Goal: Use online tool/utility: Utilize a website feature to perform a specific function

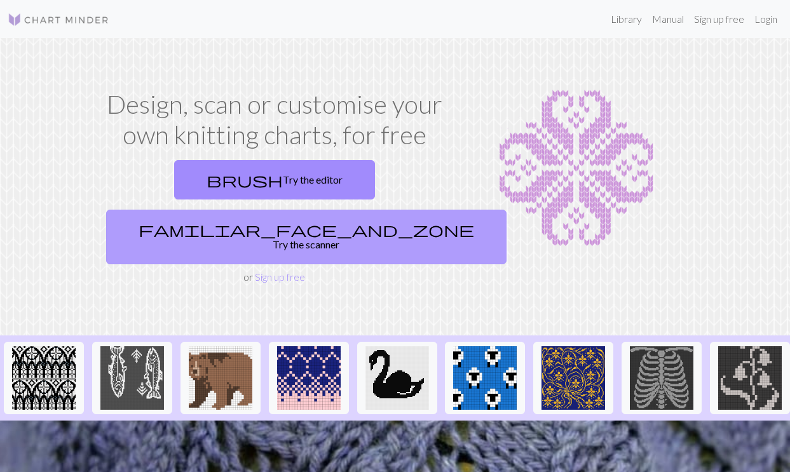
click at [339, 210] on link "familiar_face_and_zone Try the scanner" at bounding box center [306, 237] width 400 height 55
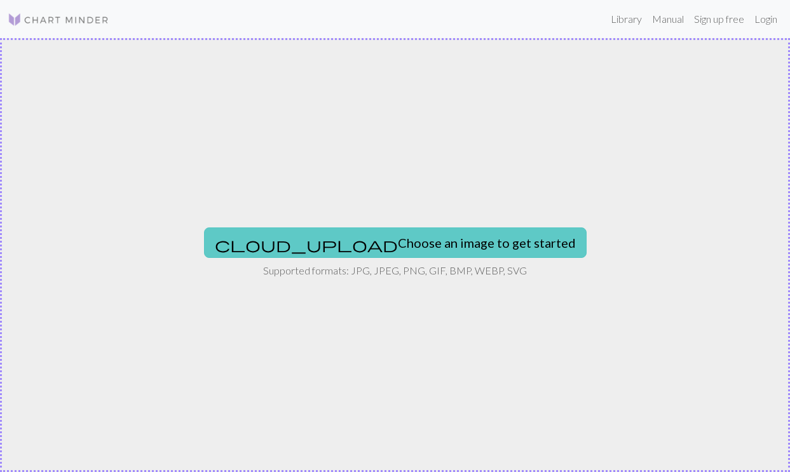
click at [357, 231] on button "cloud_upload Choose an image to get started" at bounding box center [395, 243] width 383 height 31
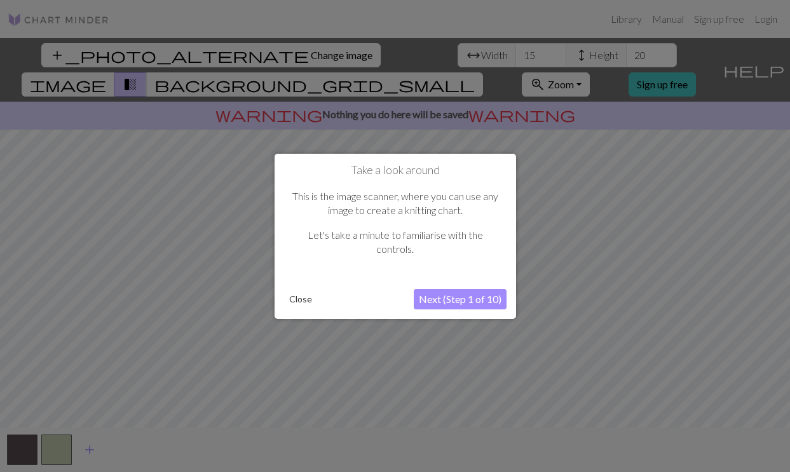
click at [475, 297] on button "Next (Step 1 of 10)" at bounding box center [460, 299] width 93 height 20
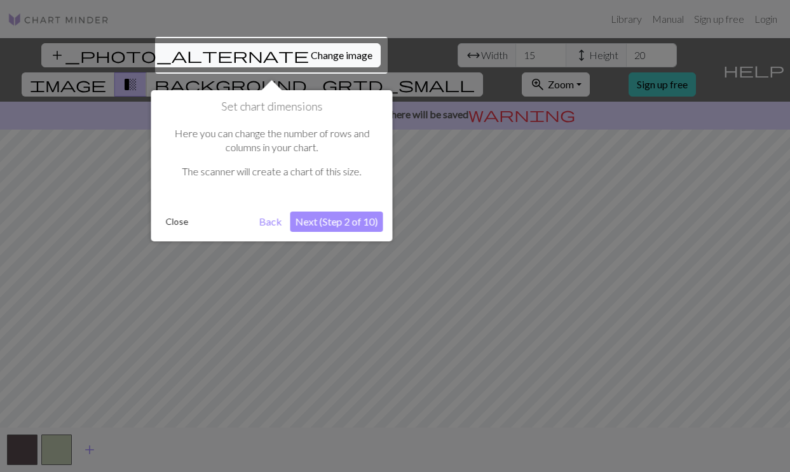
click at [362, 222] on button "Next (Step 2 of 10)" at bounding box center [336, 222] width 93 height 20
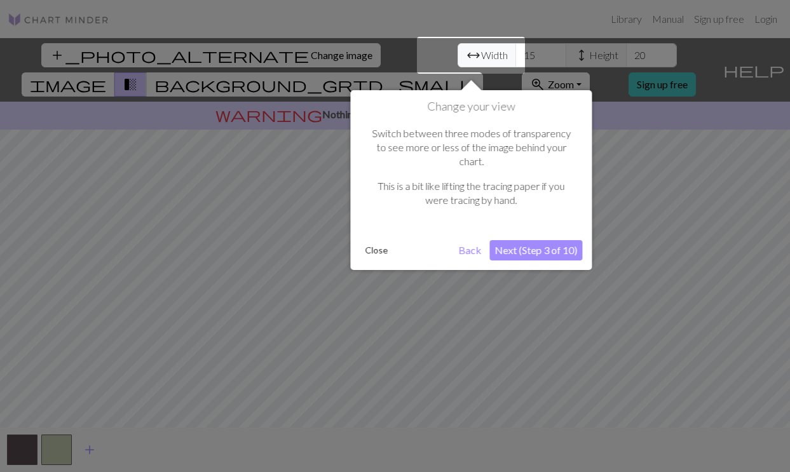
click at [537, 246] on button "Next (Step 3 of 10)" at bounding box center [535, 250] width 93 height 20
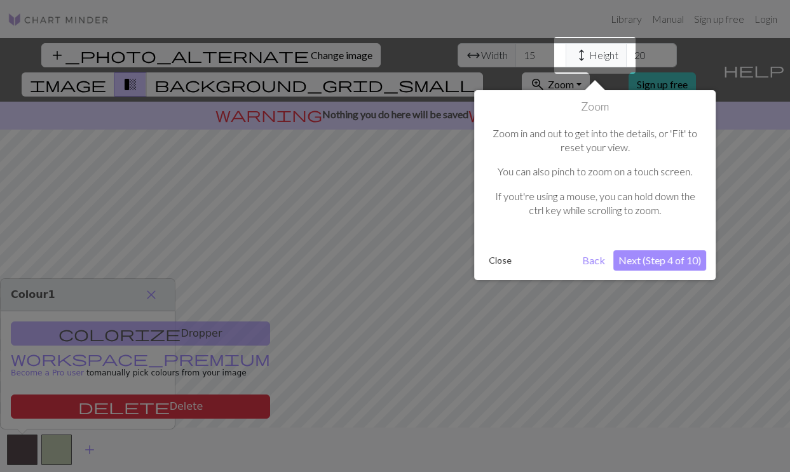
drag, startPoint x: 605, startPoint y: 258, endPoint x: 477, endPoint y: 245, distance: 128.5
click at [475, 245] on div "Zoom Zoom in and out to get into the details, or 'Fit' to reset your view. You …" at bounding box center [595, 185] width 242 height 190
click at [502, 257] on button "Close" at bounding box center [500, 260] width 33 height 19
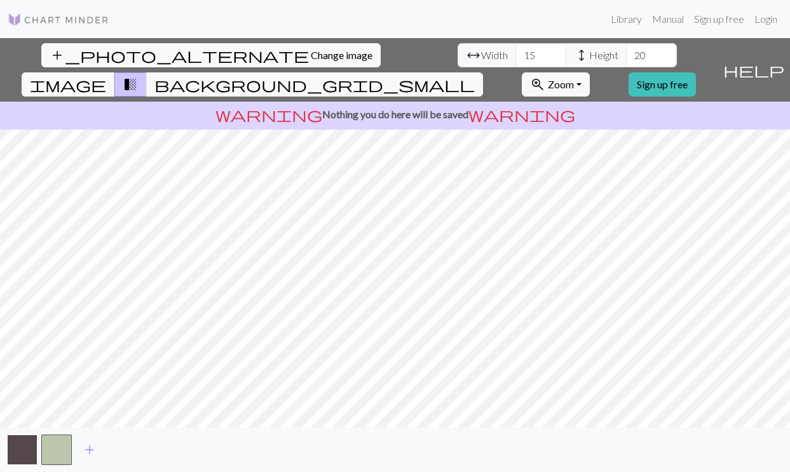
click at [34, 457] on button "button" at bounding box center [22, 450] width 31 height 31
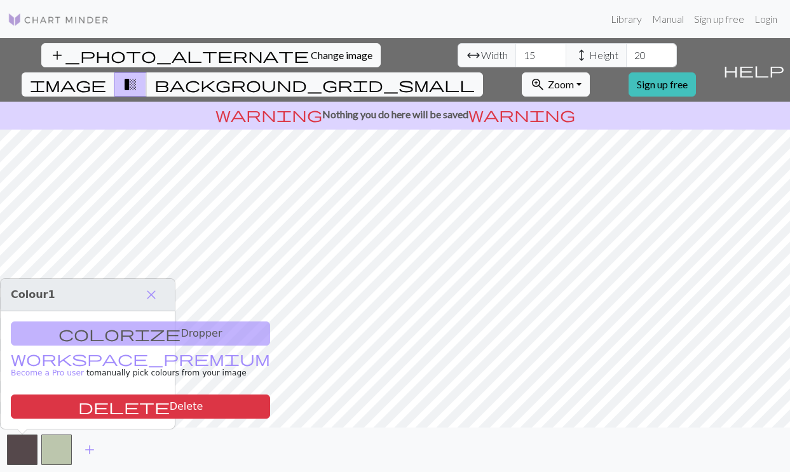
click at [102, 334] on div "colorize Dropper workspace_premium Become a Pro user to manually pick colours f…" at bounding box center [88, 370] width 174 height 118
click at [18, 451] on button "button" at bounding box center [22, 450] width 31 height 31
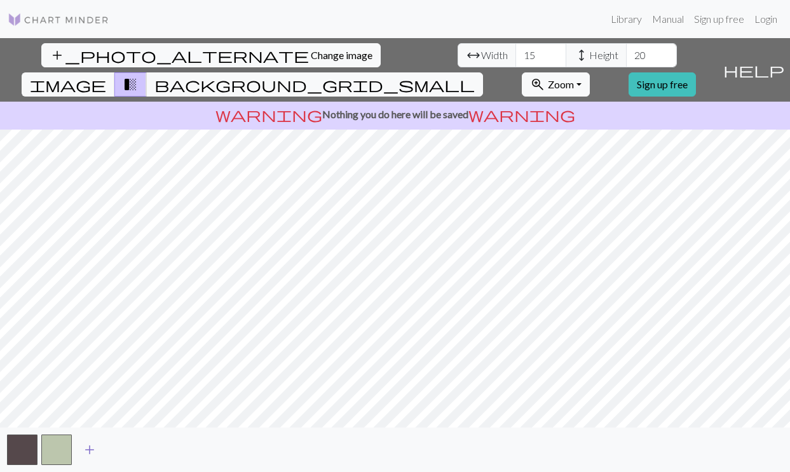
click at [83, 451] on span "add" at bounding box center [89, 450] width 15 height 18
click at [62, 451] on button "button" at bounding box center [56, 450] width 31 height 31
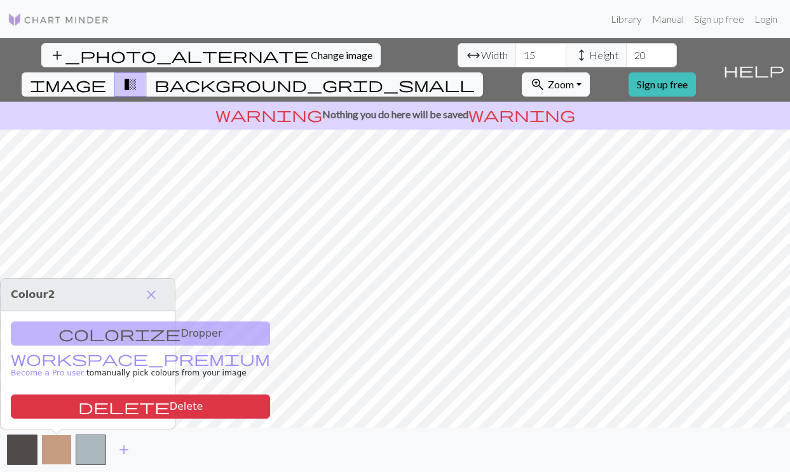
click at [62, 451] on button "button" at bounding box center [56, 450] width 31 height 31
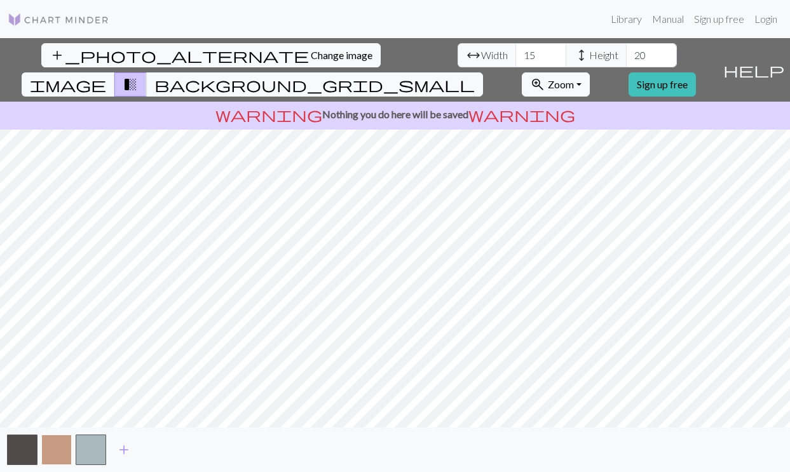
click at [57, 446] on button "button" at bounding box center [56, 450] width 31 height 31
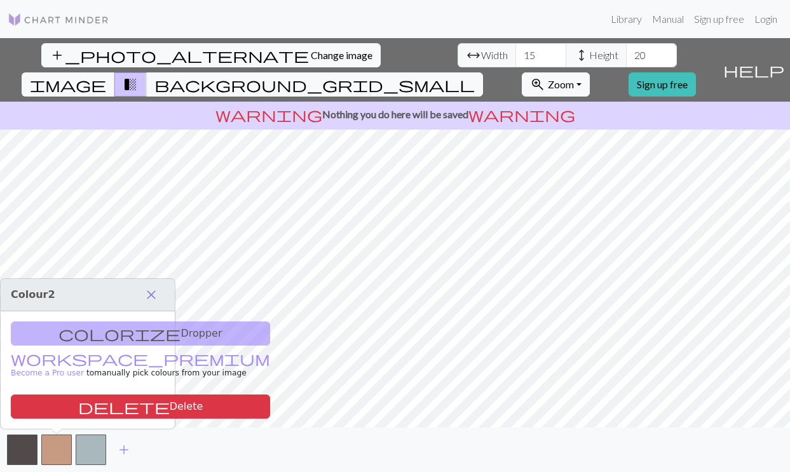
click at [154, 290] on span "close" at bounding box center [151, 295] width 15 height 18
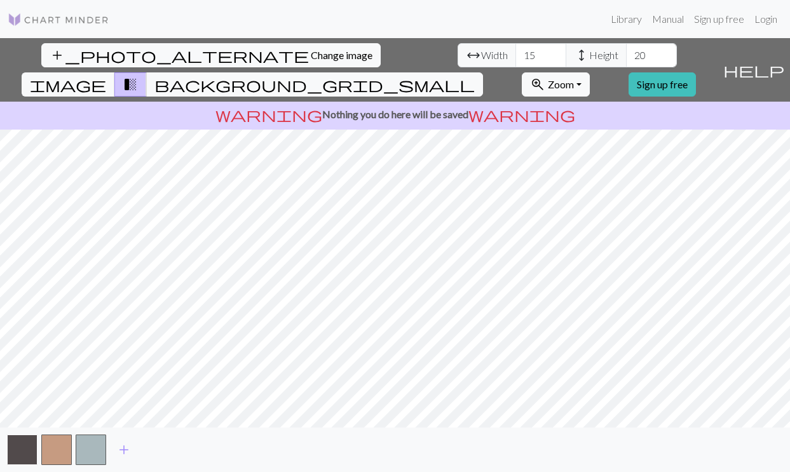
click at [26, 444] on button "button" at bounding box center [22, 450] width 31 height 31
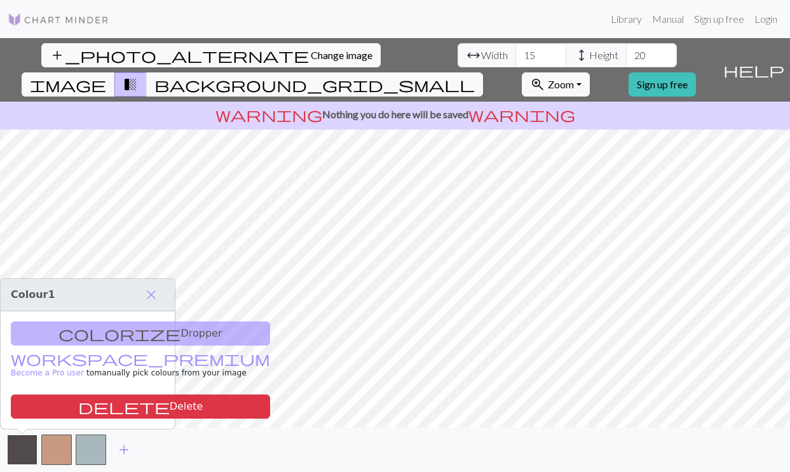
click at [26, 444] on button "button" at bounding box center [22, 450] width 31 height 31
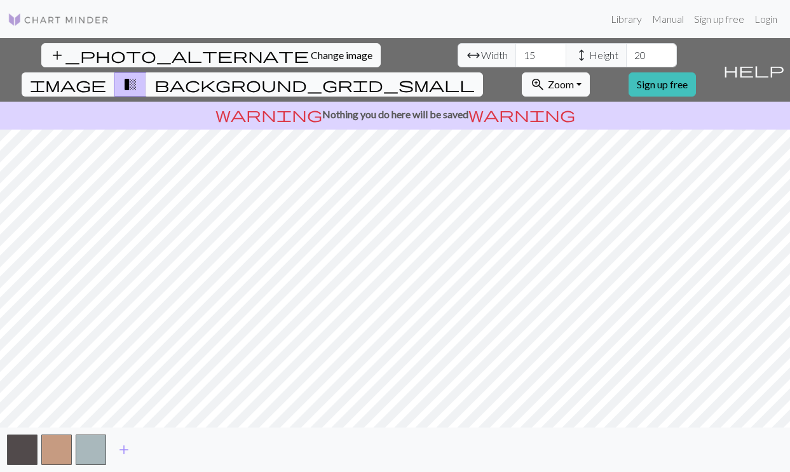
click at [483, 72] on button "background_grid_small" at bounding box center [314, 84] width 337 height 24
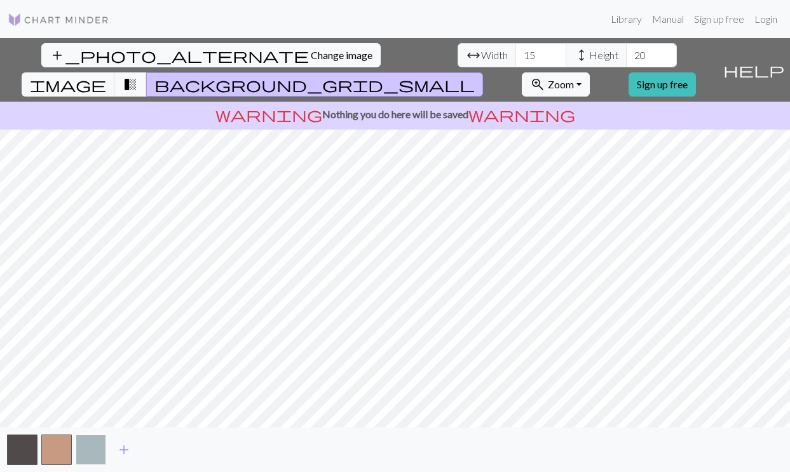
click at [83, 460] on button "button" at bounding box center [91, 450] width 31 height 31
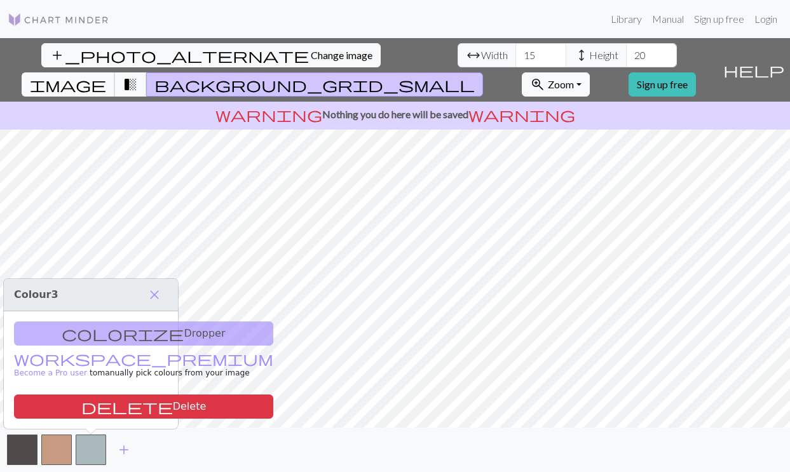
click at [106, 76] on span "image" at bounding box center [68, 85] width 76 height 18
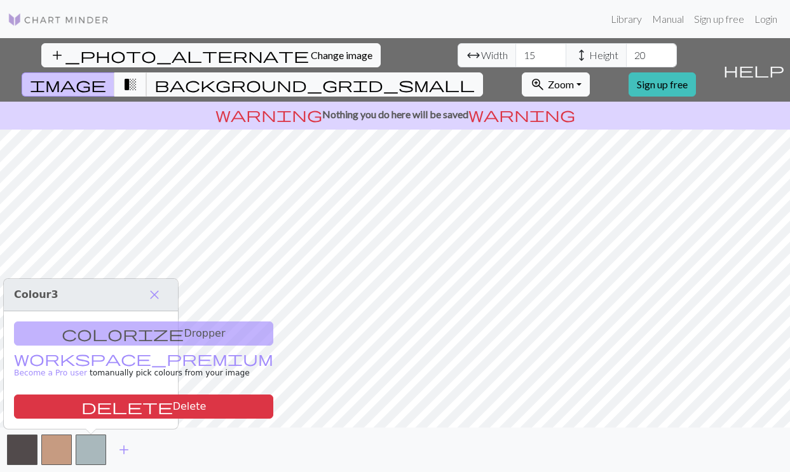
click at [138, 76] on span "transition_fade" at bounding box center [130, 85] width 15 height 18
click at [475, 76] on span "background_grid_small" at bounding box center [314, 85] width 320 height 18
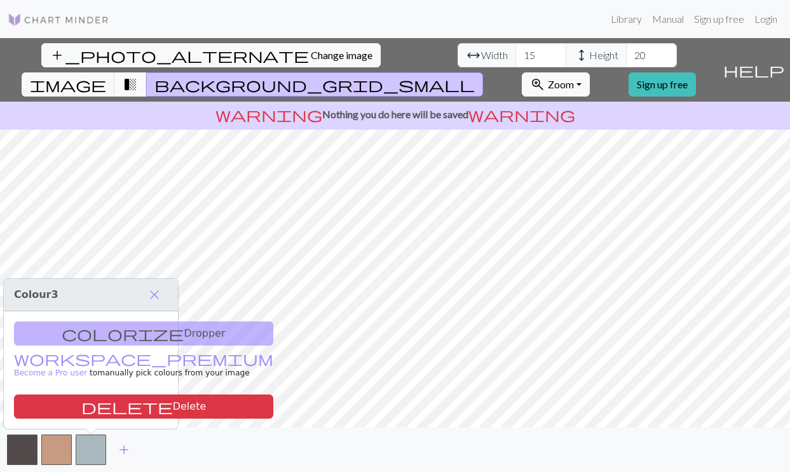
click at [147, 72] on button "transition_fade" at bounding box center [130, 84] width 32 height 24
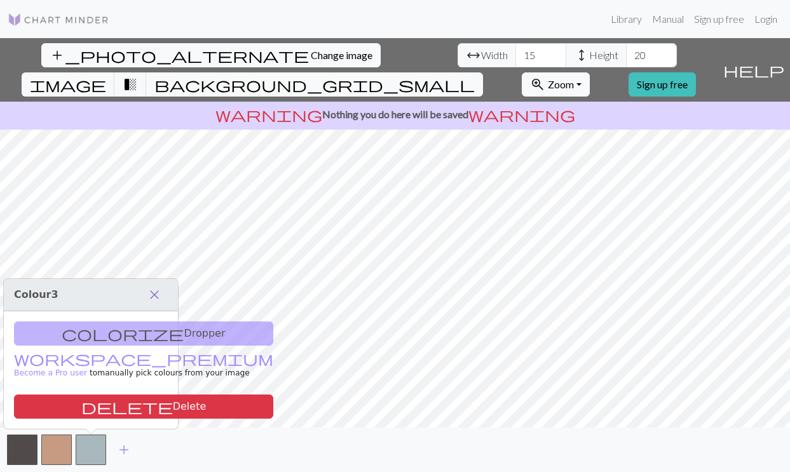
click at [156, 296] on span "close" at bounding box center [154, 295] width 15 height 18
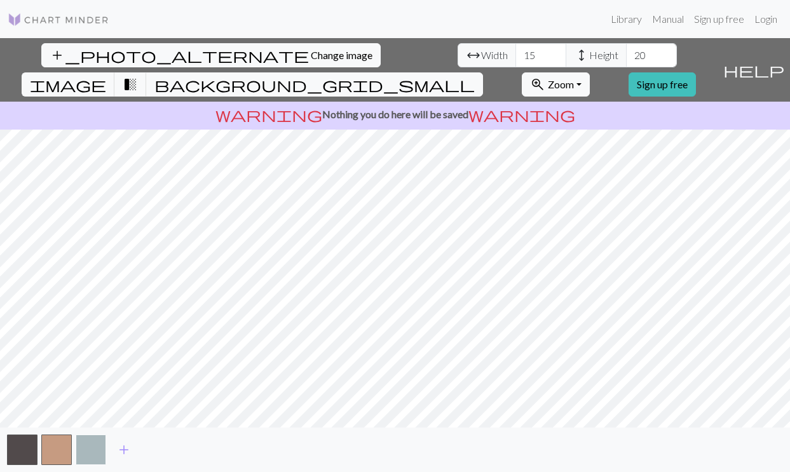
click at [92, 438] on button "button" at bounding box center [91, 450] width 31 height 31
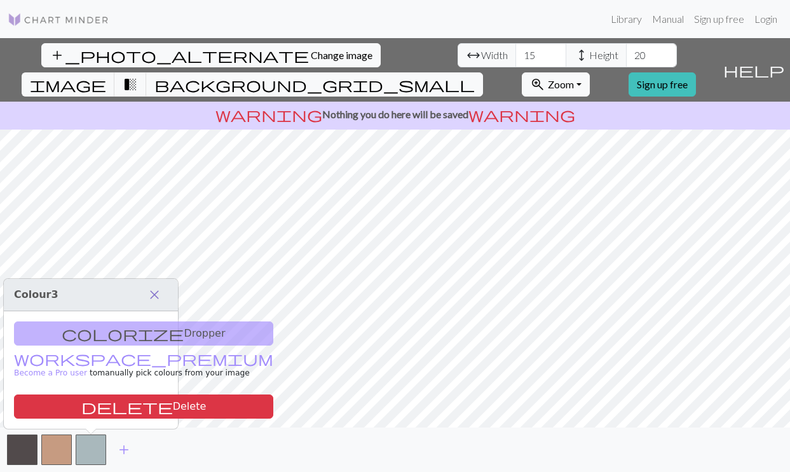
click at [153, 299] on span "close" at bounding box center [154, 295] width 15 height 18
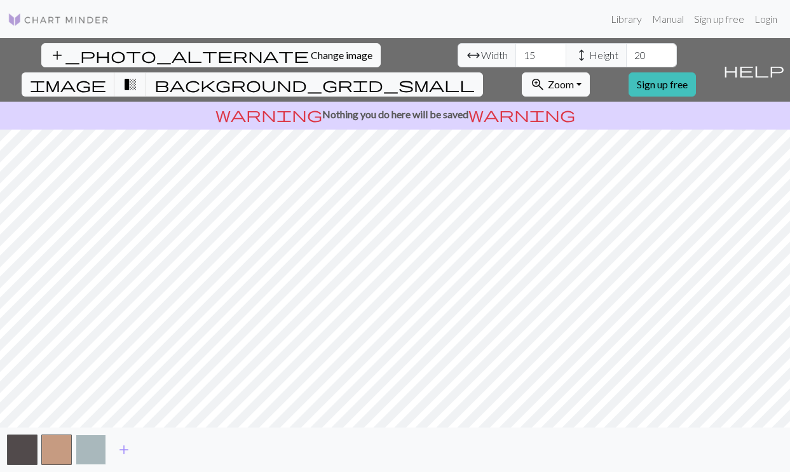
click at [80, 451] on button "button" at bounding box center [91, 450] width 31 height 31
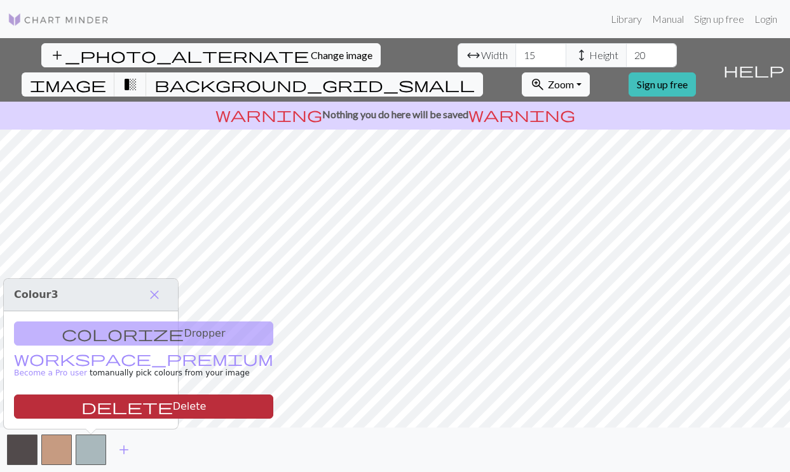
click at [109, 404] on button "delete Delete" at bounding box center [143, 407] width 259 height 24
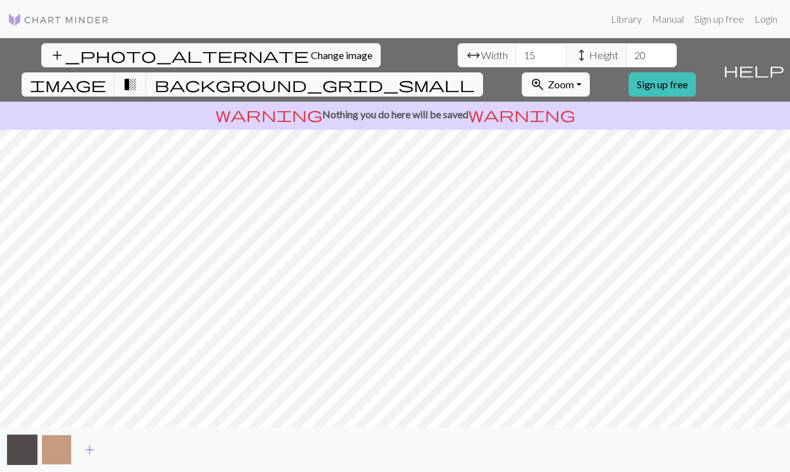
click at [57, 446] on button "button" at bounding box center [56, 450] width 31 height 31
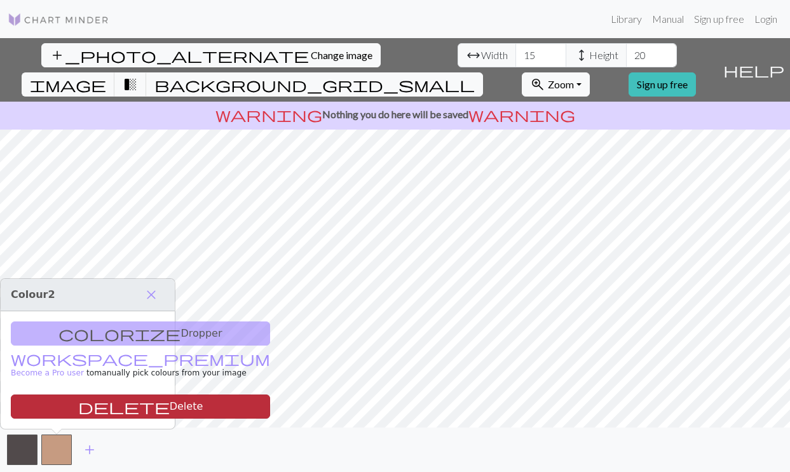
click at [114, 414] on button "delete Delete" at bounding box center [140, 407] width 259 height 24
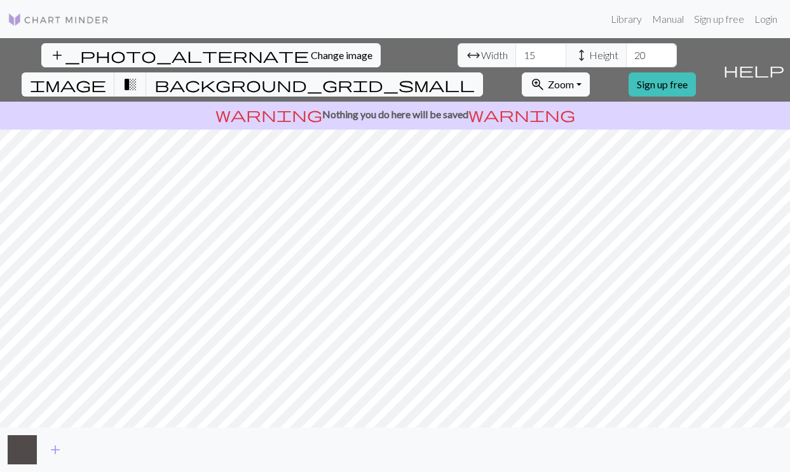
click at [24, 456] on button "button" at bounding box center [22, 450] width 31 height 31
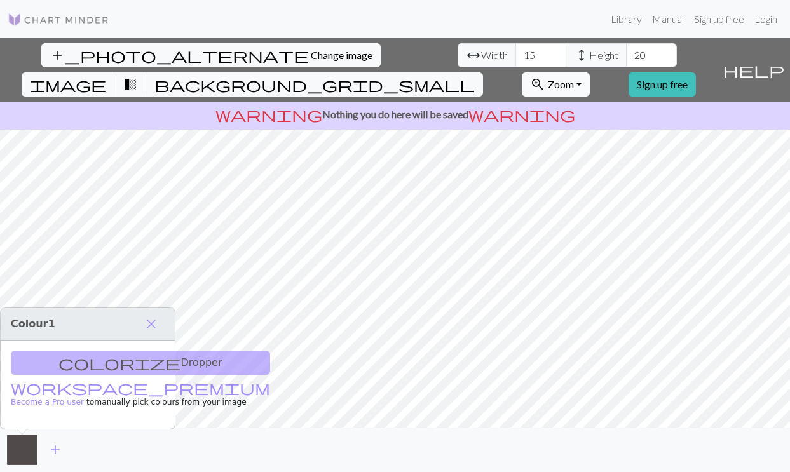
click at [590, 72] on button "zoom_in Zoom Zoom" at bounding box center [556, 84] width 68 height 24
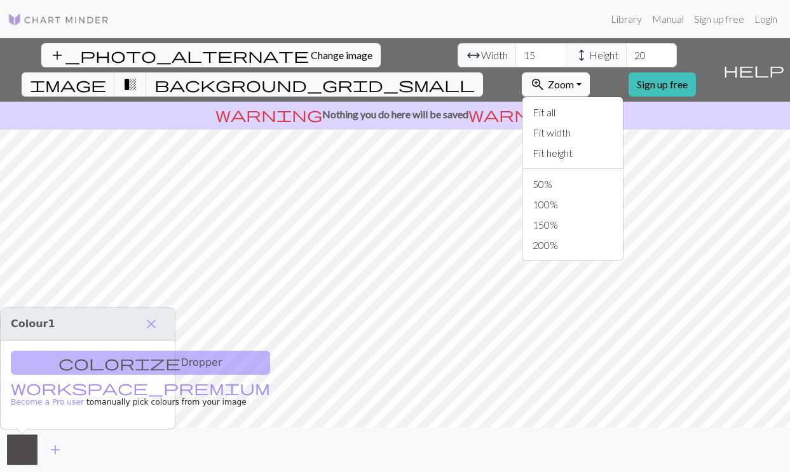
click at [590, 72] on button "zoom_in Zoom Zoom" at bounding box center [556, 84] width 68 height 24
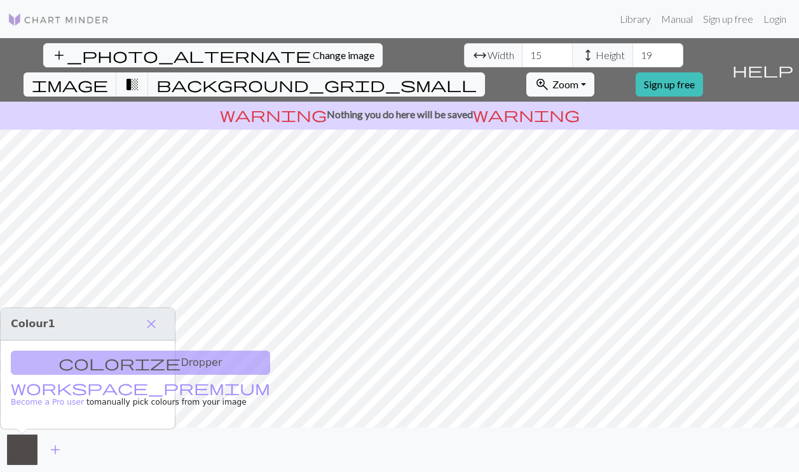
click at [632, 60] on input "19" at bounding box center [657, 55] width 51 height 24
click at [632, 60] on input "18" at bounding box center [657, 55] width 51 height 24
click at [632, 53] on input "19" at bounding box center [657, 55] width 51 height 24
type input "20"
click at [632, 53] on input "20" at bounding box center [657, 55] width 51 height 24
